Goal: Information Seeking & Learning: Learn about a topic

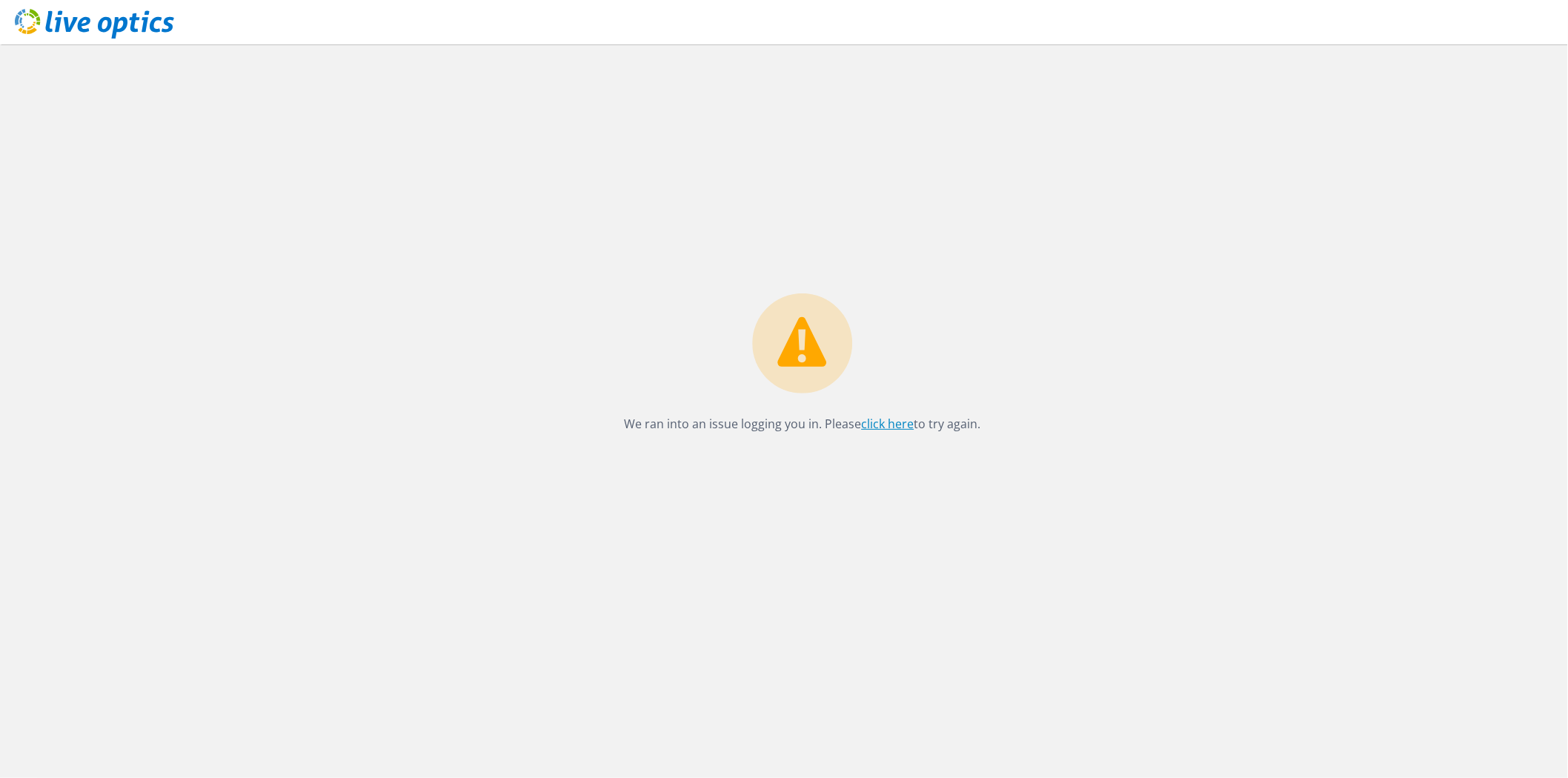
click at [890, 425] on link "click here" at bounding box center [887, 423] width 52 height 16
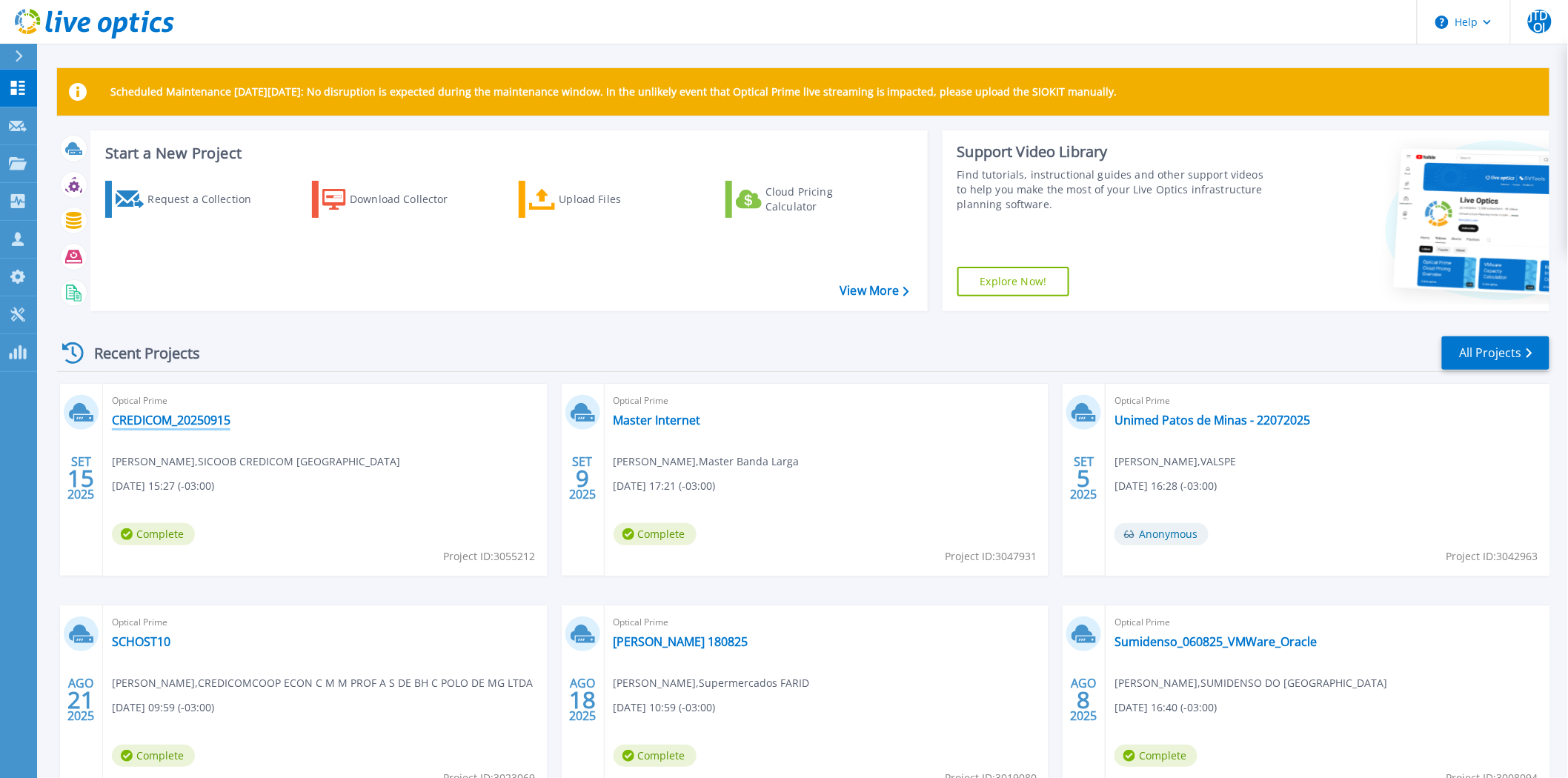
click at [193, 420] on link "CREDICOM_20250915" at bounding box center [171, 420] width 119 height 15
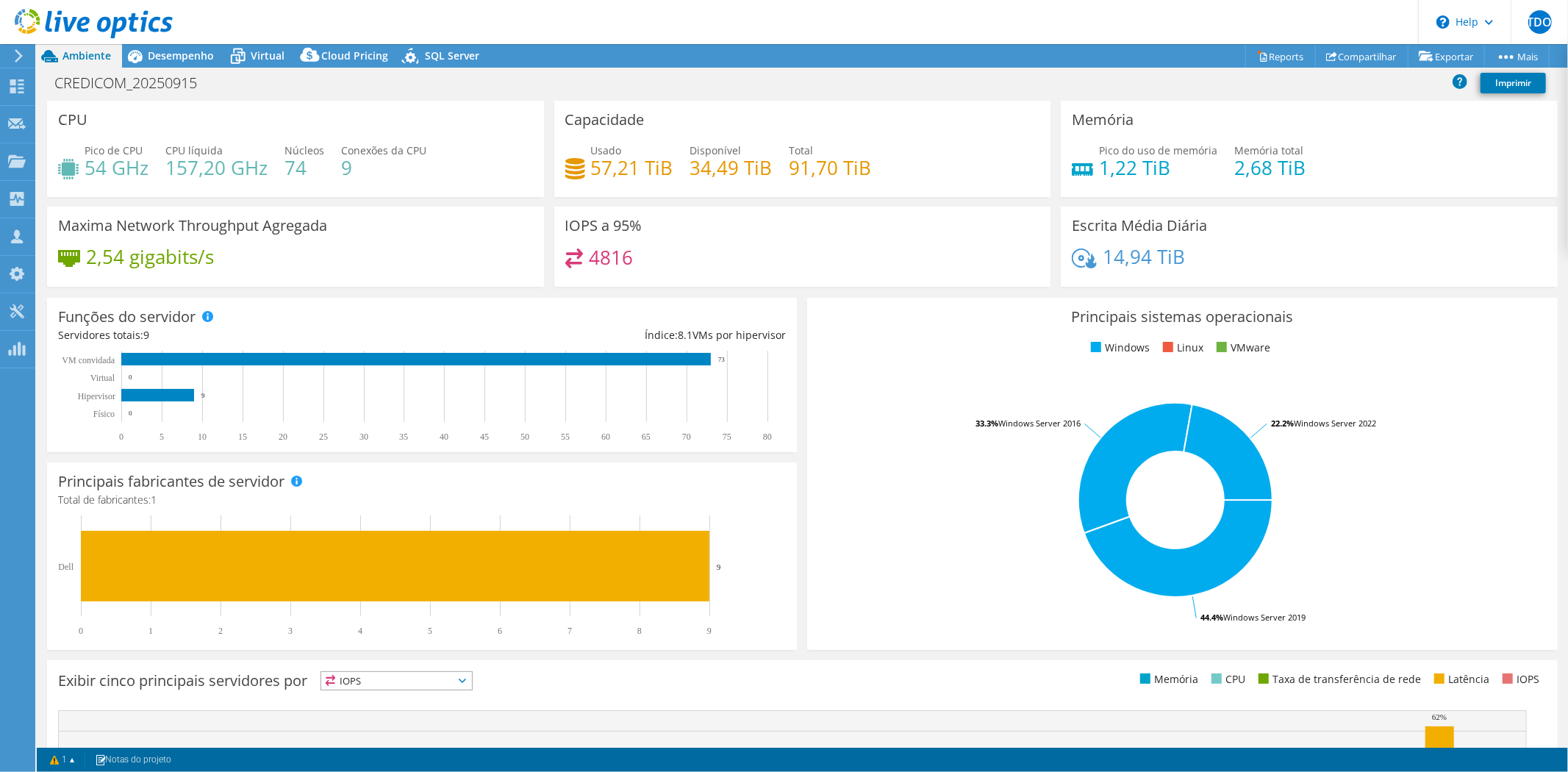
select select "SouthAmerica"
select select "BRL"
drag, startPoint x: 589, startPoint y: 163, endPoint x: 663, endPoint y: 156, distance: 74.3
click at [663, 160] on h4 "57,21 TiB" at bounding box center [632, 167] width 83 height 16
click at [170, 48] on span "Desempenho" at bounding box center [180, 55] width 66 height 14
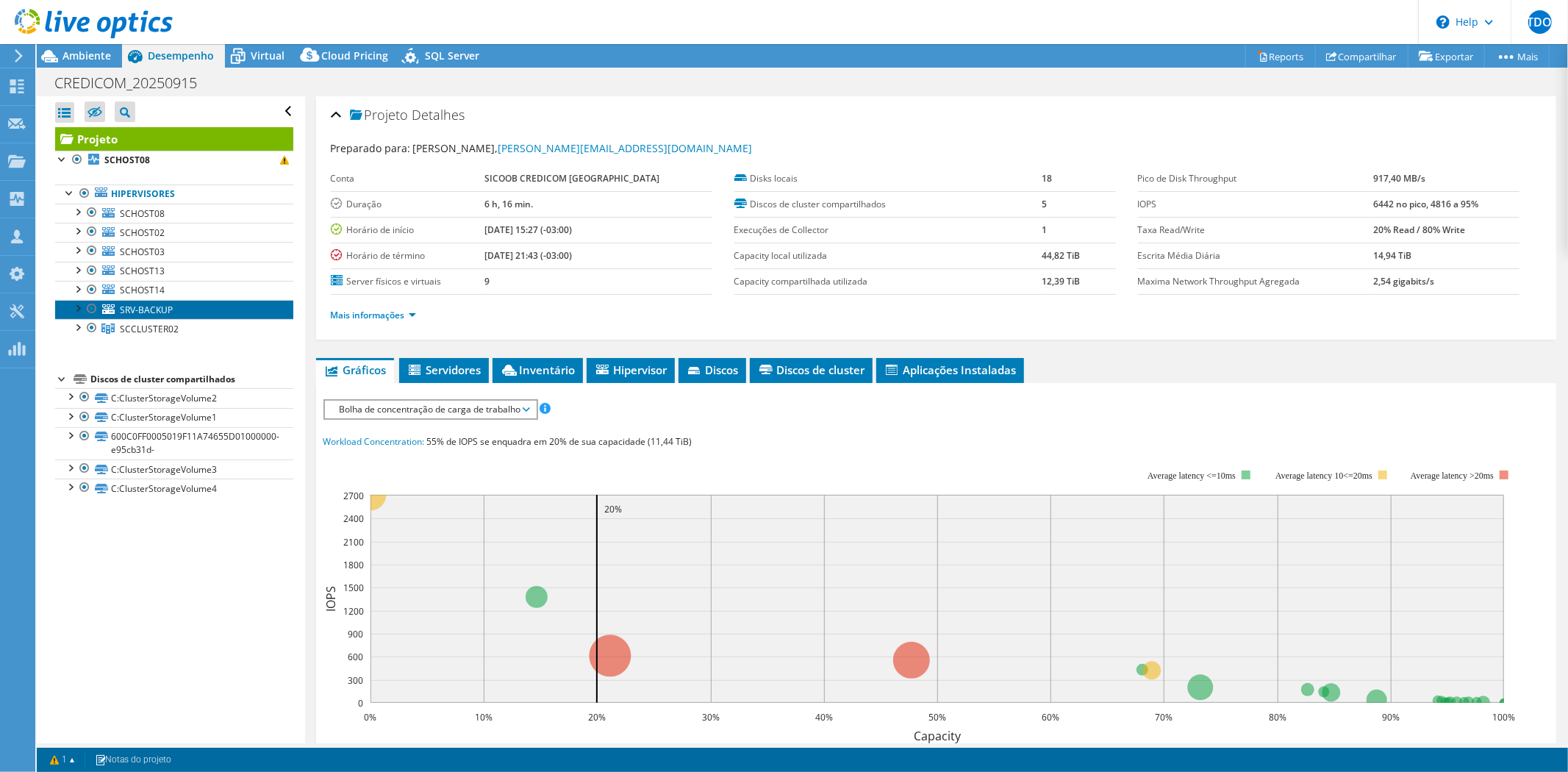
click at [203, 312] on link "SRV-BACKUP" at bounding box center [174, 309] width 238 height 20
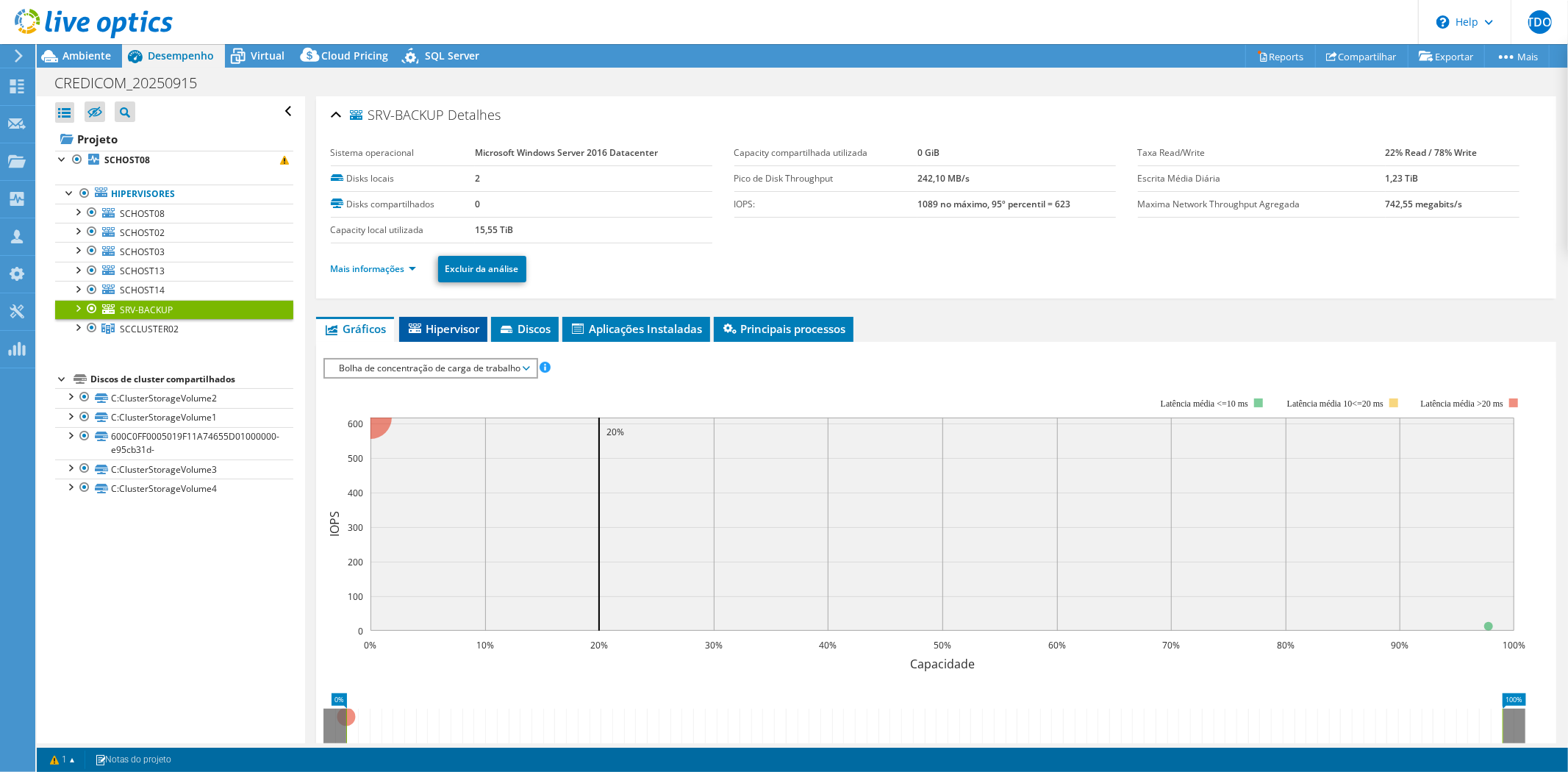
drag, startPoint x: 426, startPoint y: 327, endPoint x: 496, endPoint y: 334, distance: 70.3
click at [427, 327] on span "Hipervisor" at bounding box center [443, 329] width 73 height 15
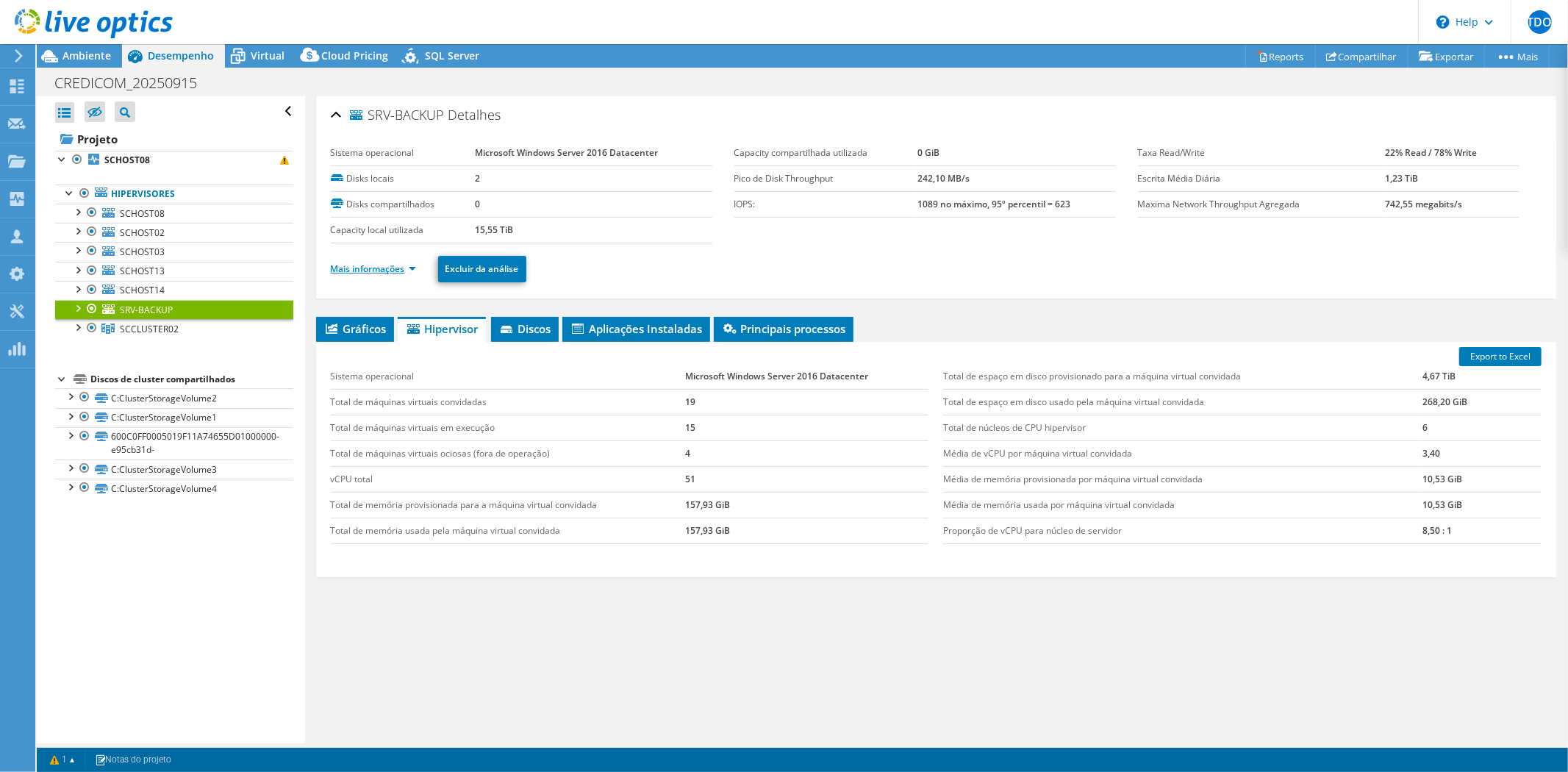
click at [373, 263] on link "Mais informações" at bounding box center [373, 268] width 85 height 12
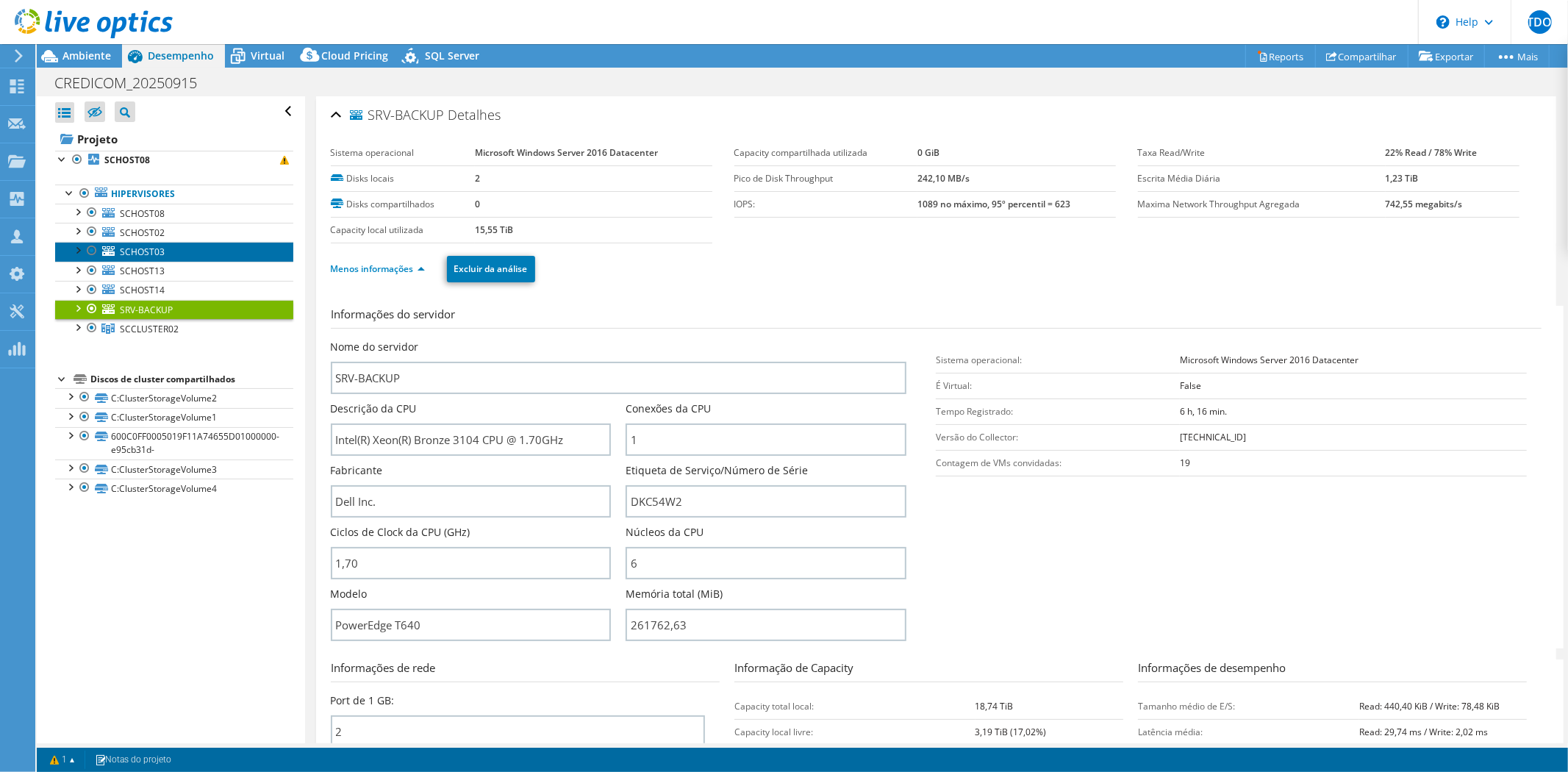
click at [175, 252] on link "SCHOST03" at bounding box center [174, 251] width 238 height 20
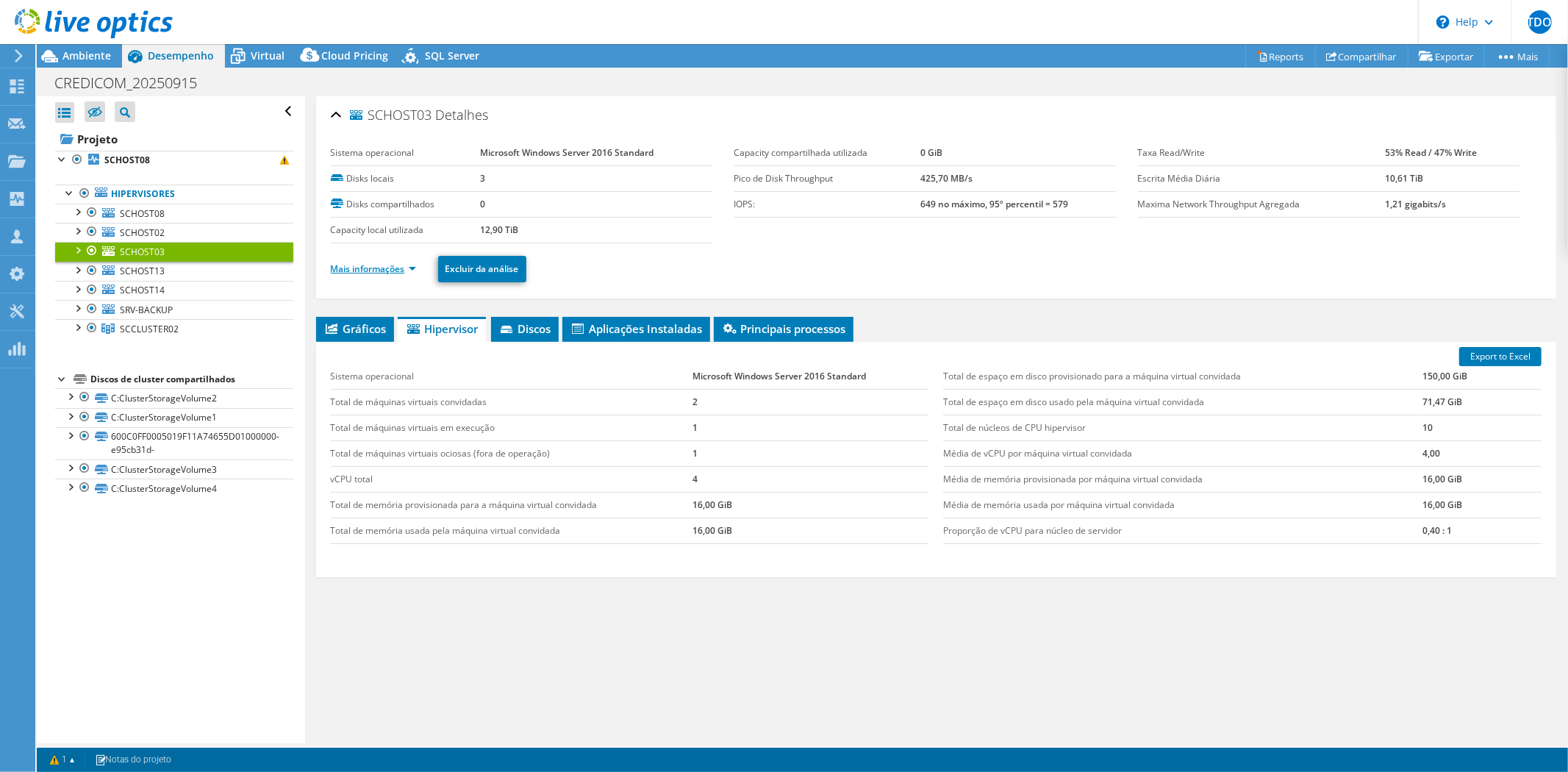
click at [359, 266] on link "Mais informações" at bounding box center [373, 268] width 85 height 12
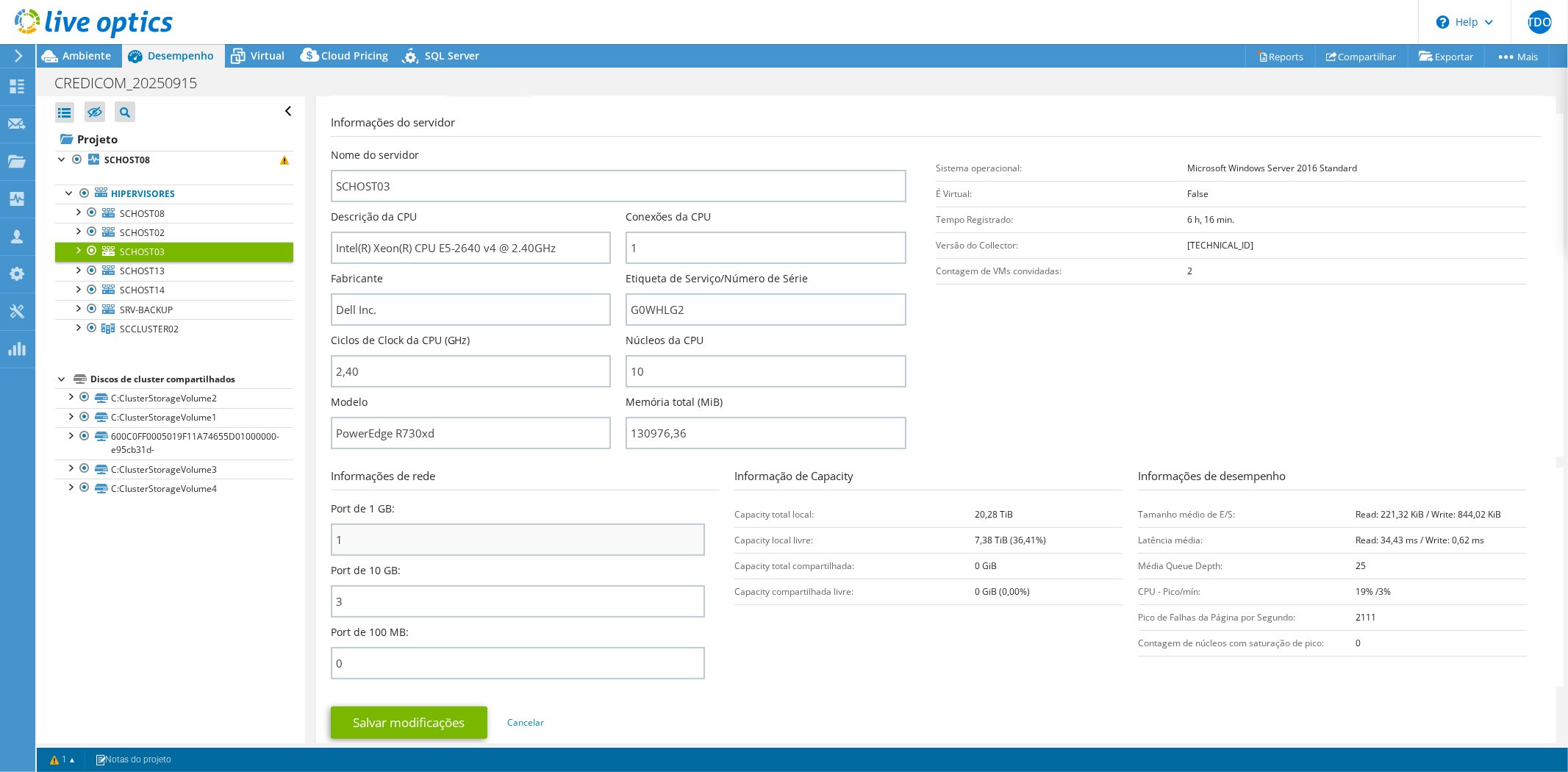
scroll to position [408, 0]
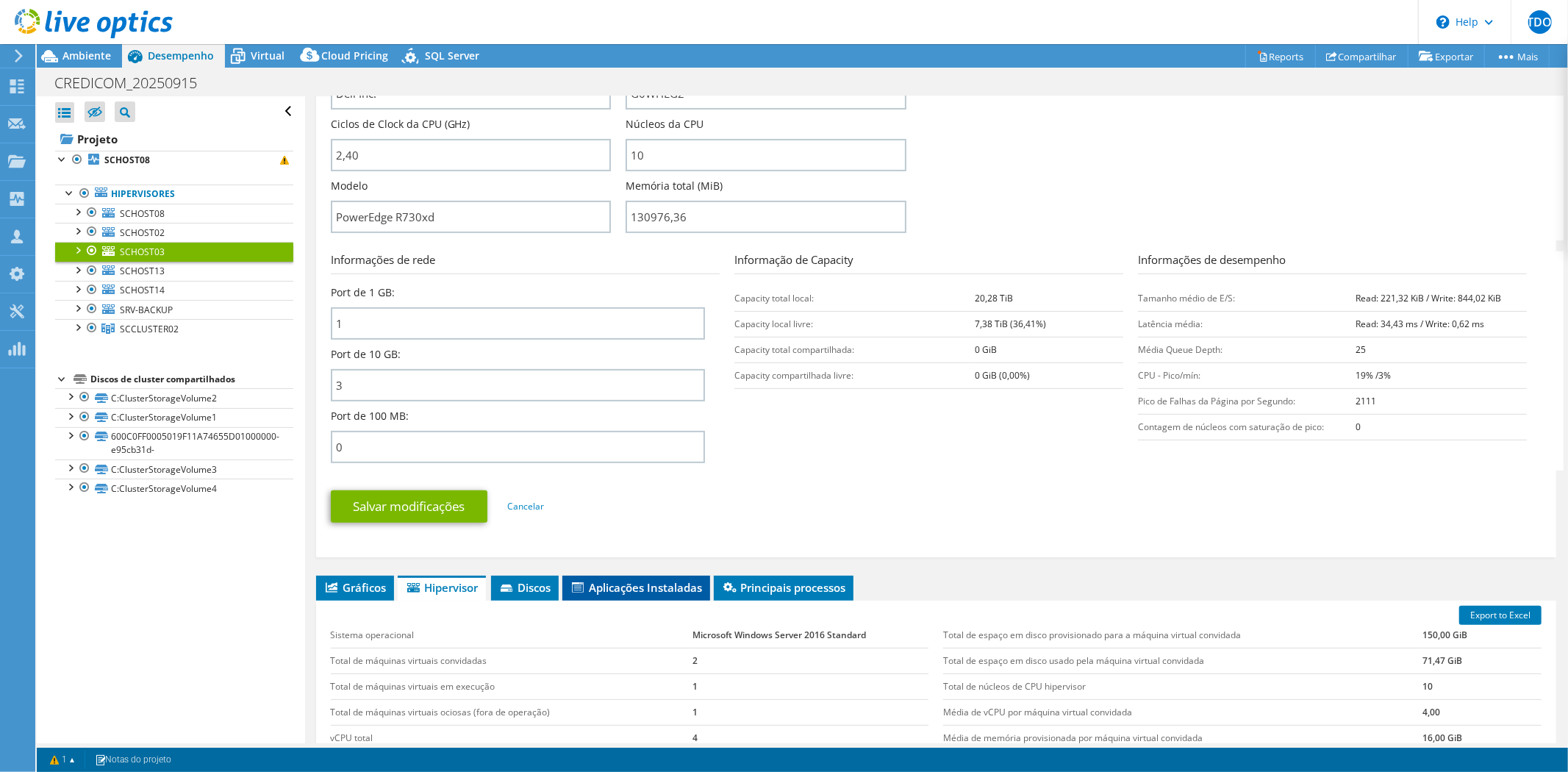
click at [679, 580] on span "Aplicações Instaladas" at bounding box center [635, 587] width 133 height 15
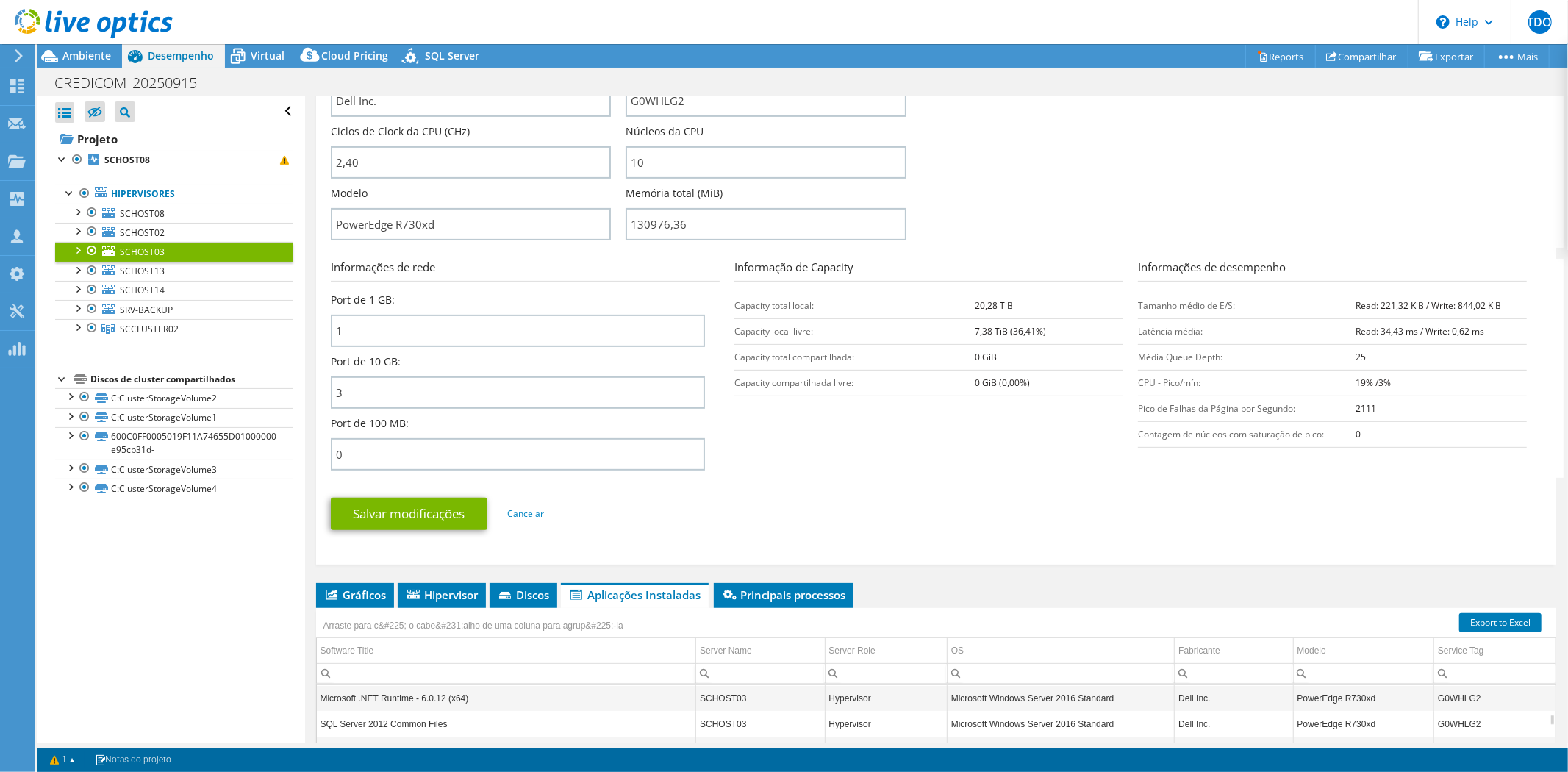
scroll to position [629, 0]
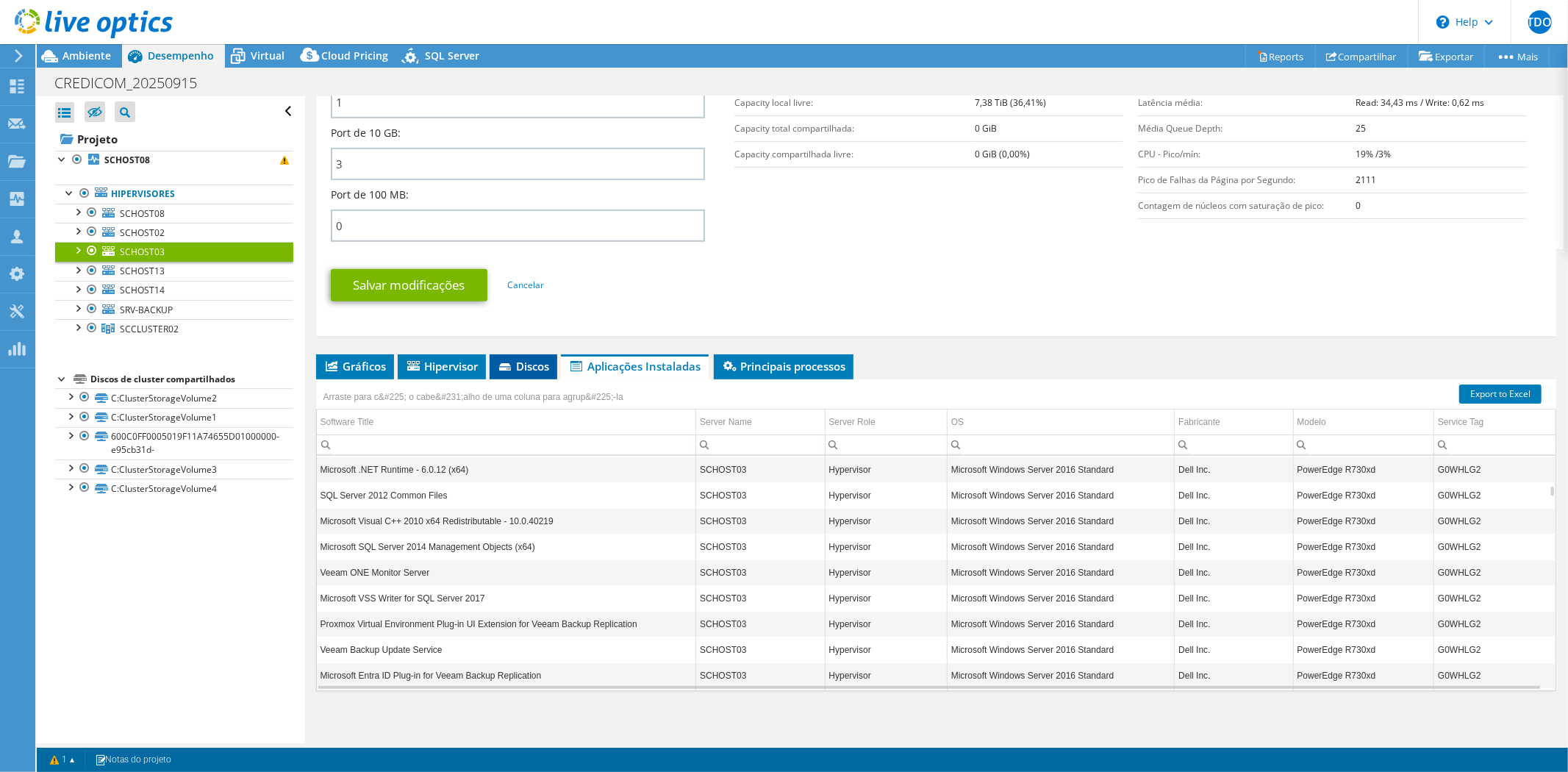
click at [527, 360] on span "Discos" at bounding box center [523, 366] width 53 height 15
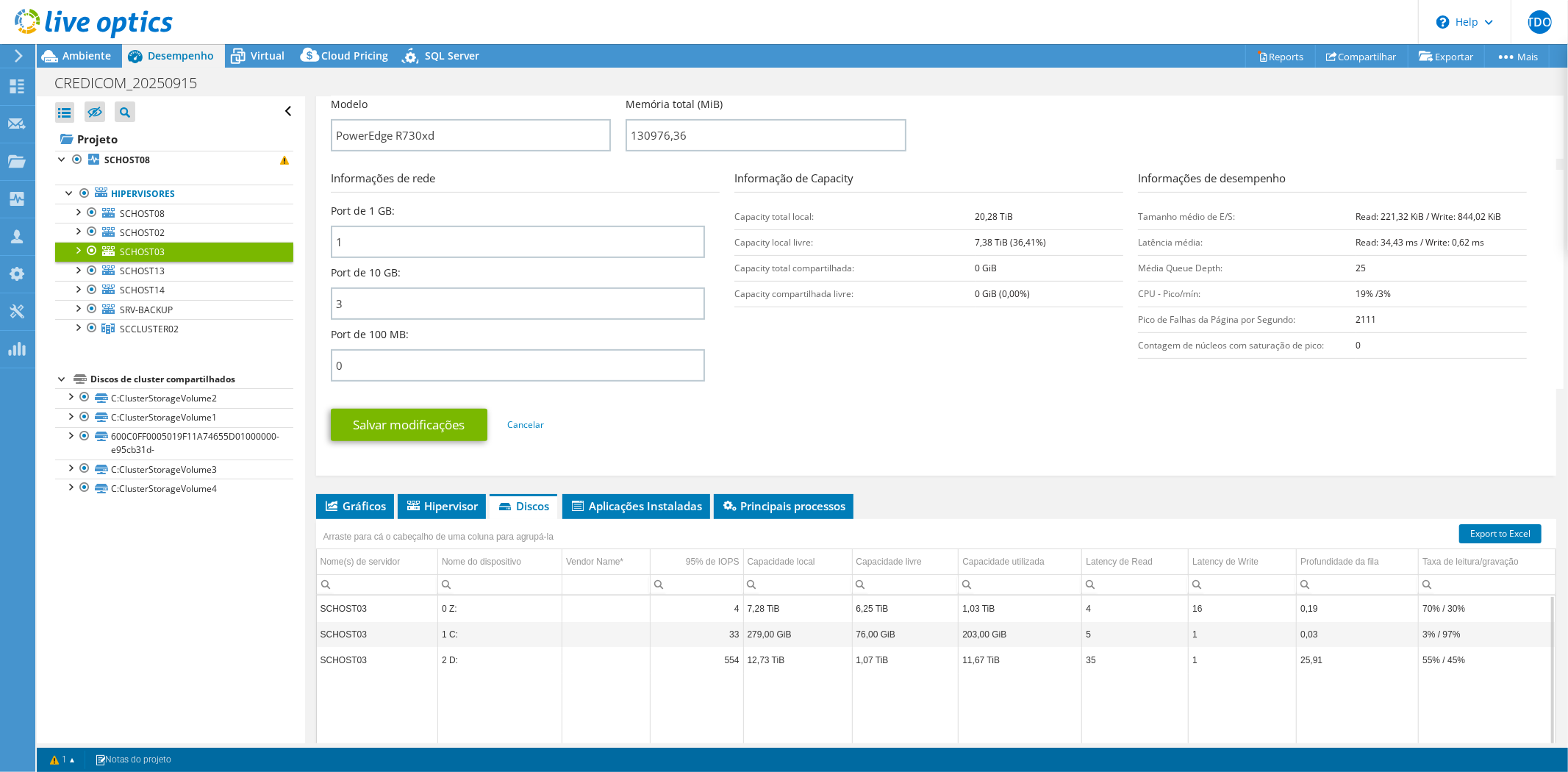
scroll to position [0, 0]
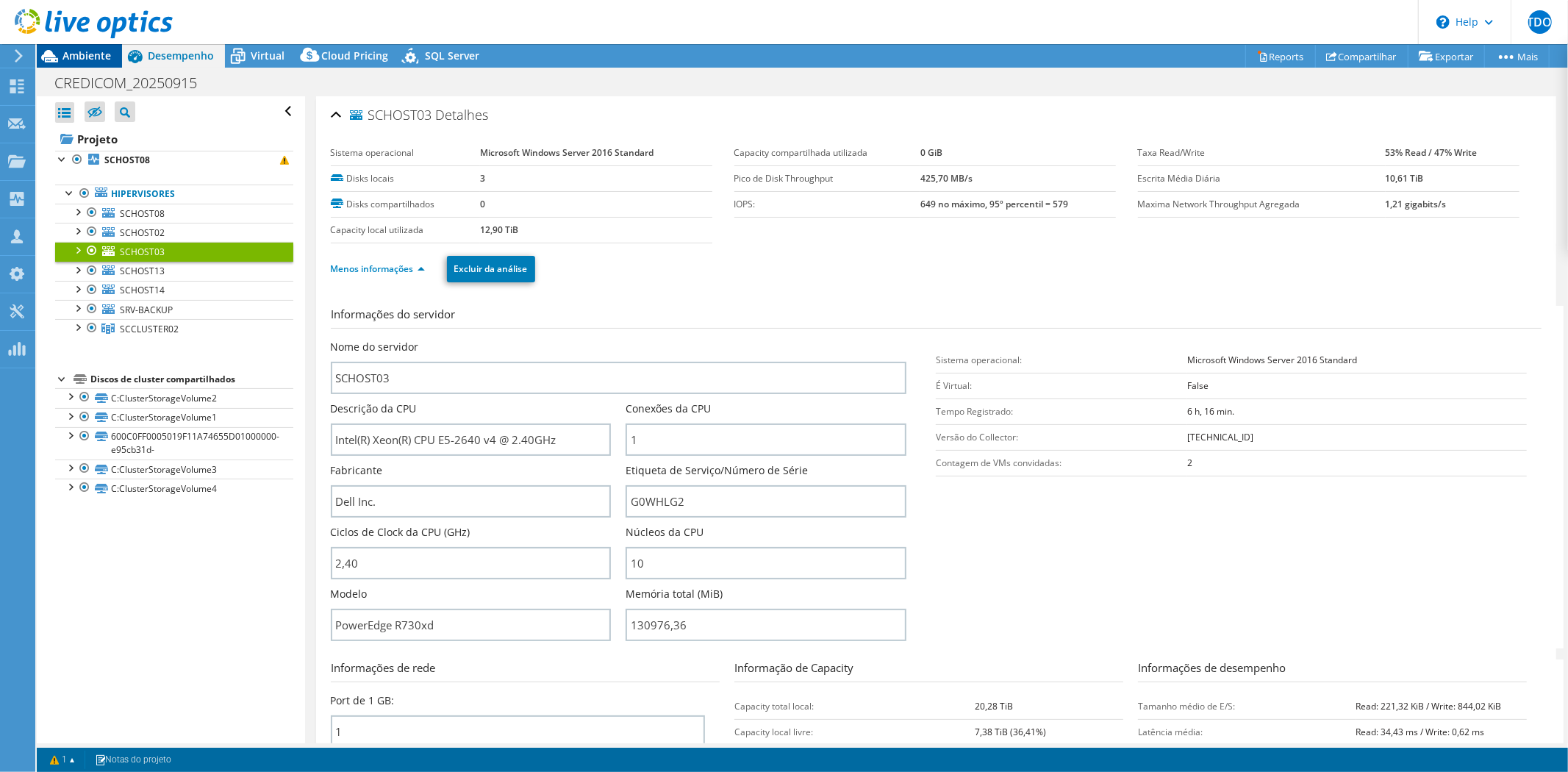
click at [88, 55] on span "Ambiente" at bounding box center [86, 55] width 48 height 14
